Goal: Navigation & Orientation: Go to known website

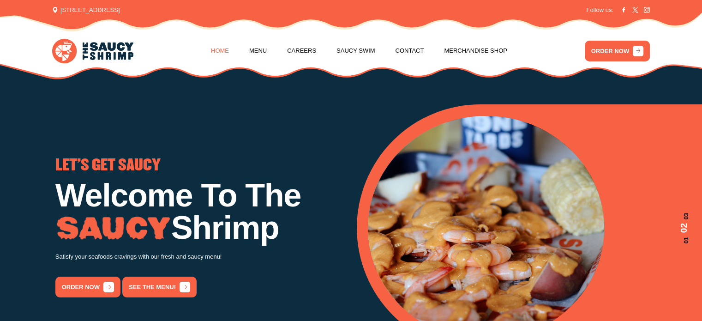
click at [222, 49] on link "Home" at bounding box center [220, 50] width 18 height 35
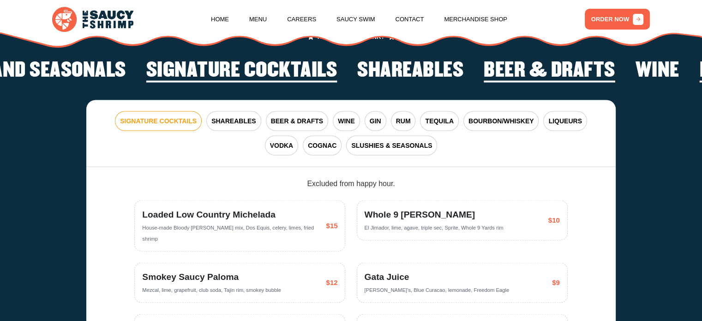
scroll to position [1667, 0]
